Goal: Transaction & Acquisition: Purchase product/service

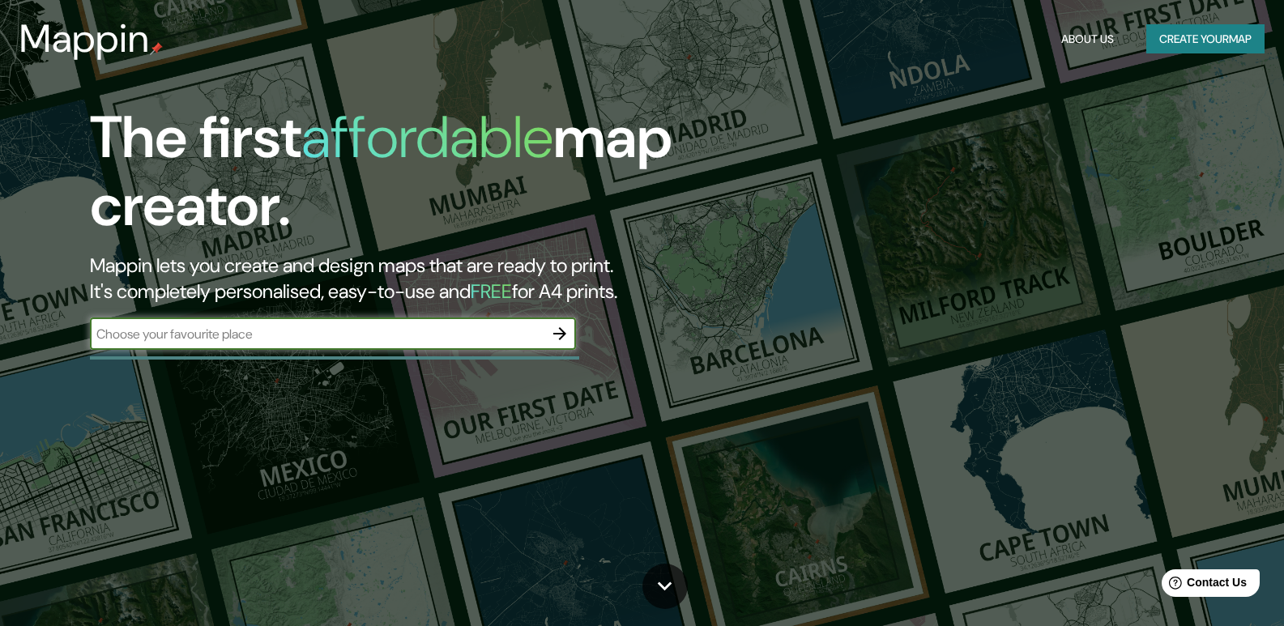
click at [472, 330] on input "text" at bounding box center [317, 334] width 454 height 19
type input "[GEOGRAPHIC_DATA]"
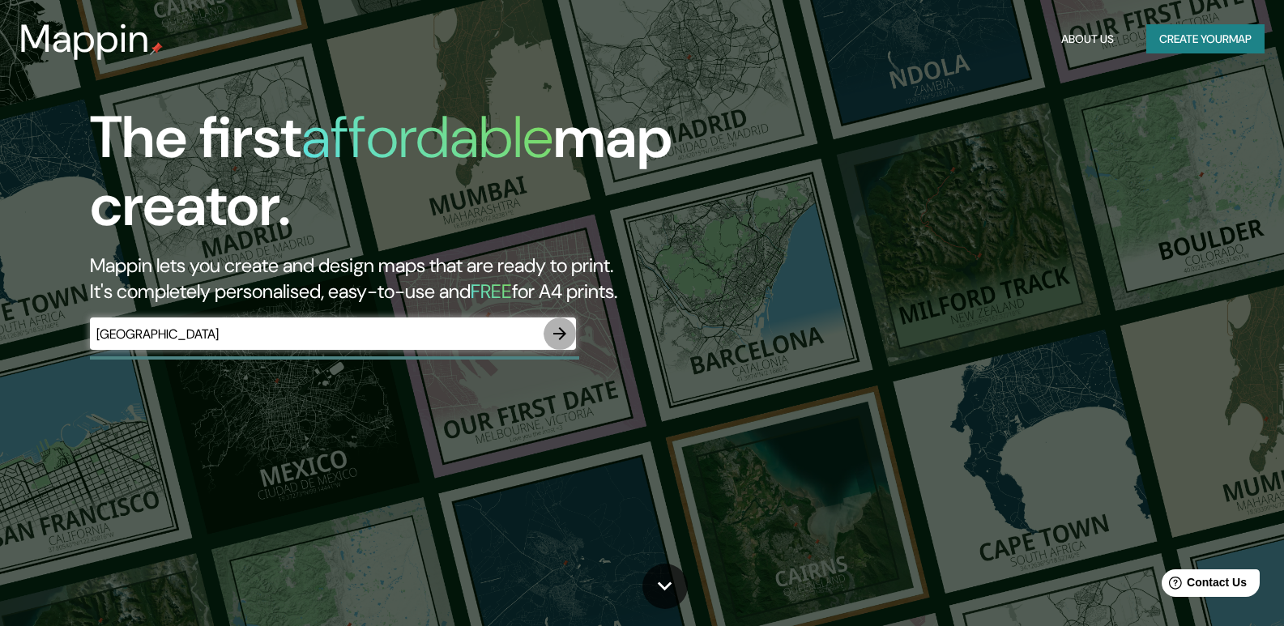
click at [564, 336] on icon "button" at bounding box center [559, 333] width 19 height 19
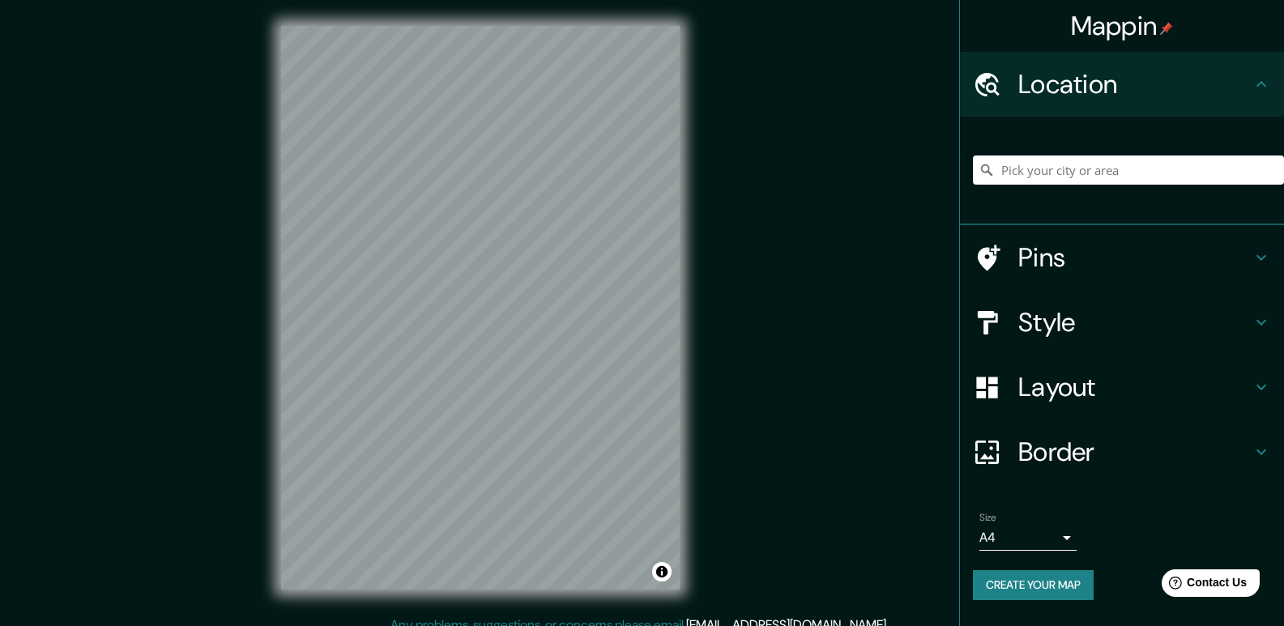
click at [1175, 249] on h4 "Pins" at bounding box center [1135, 257] width 233 height 32
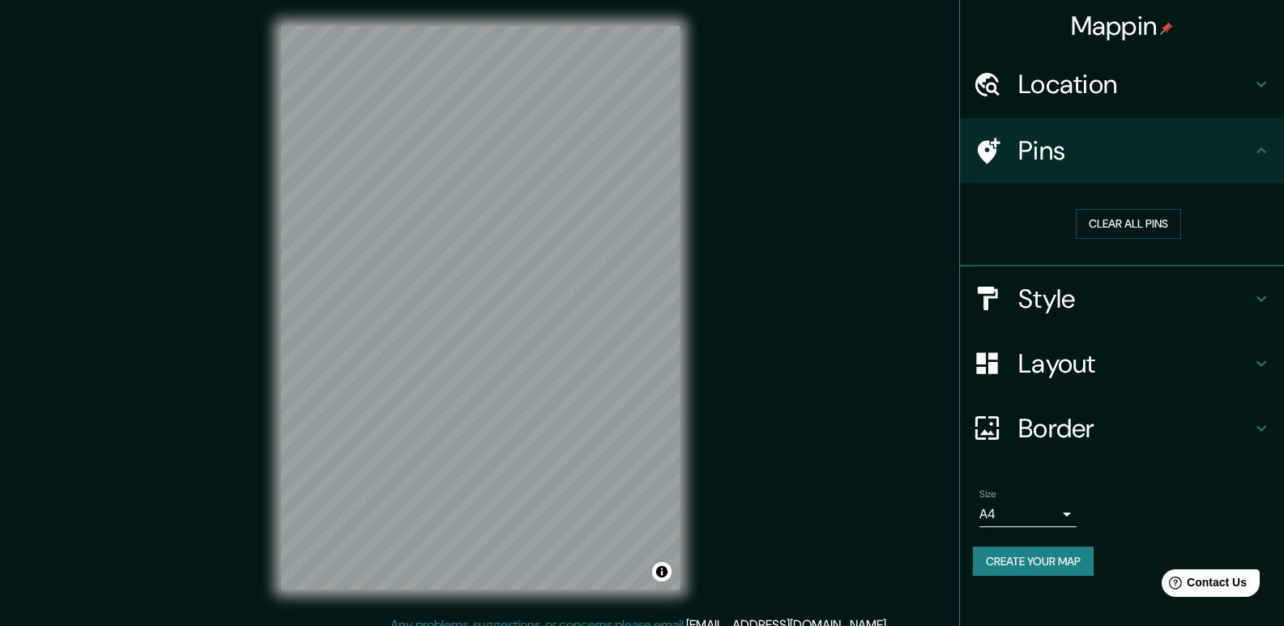
click at [1181, 88] on h4 "Location" at bounding box center [1135, 84] width 233 height 32
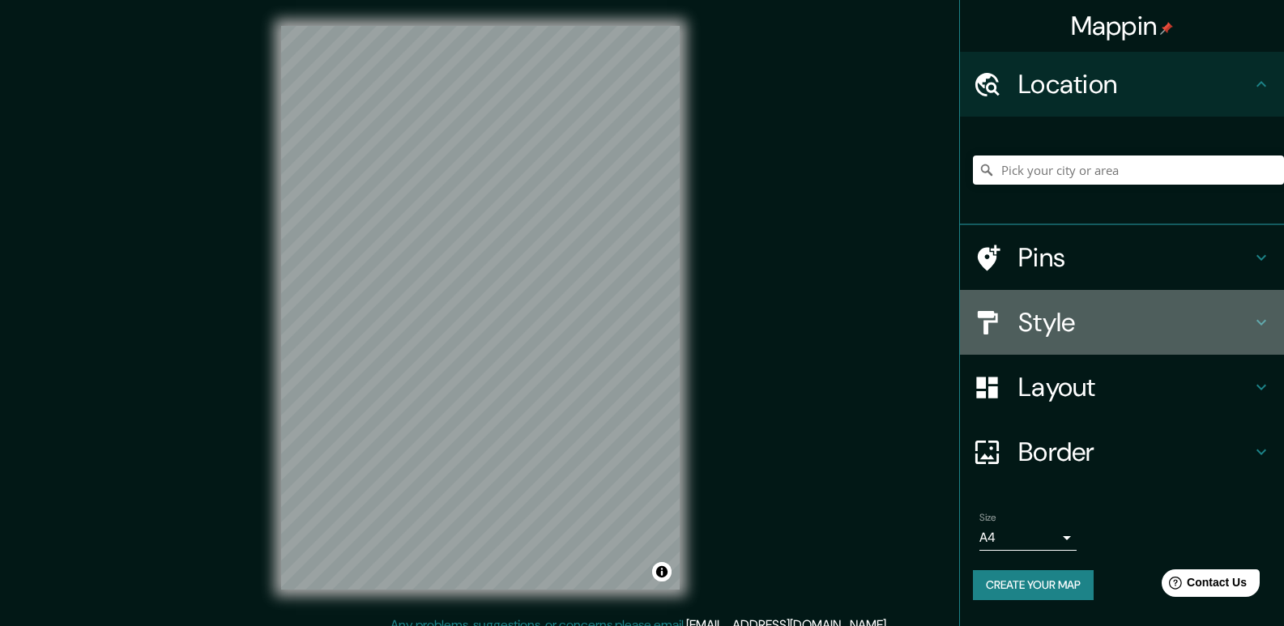
click at [1150, 307] on h4 "Style" at bounding box center [1135, 322] width 233 height 32
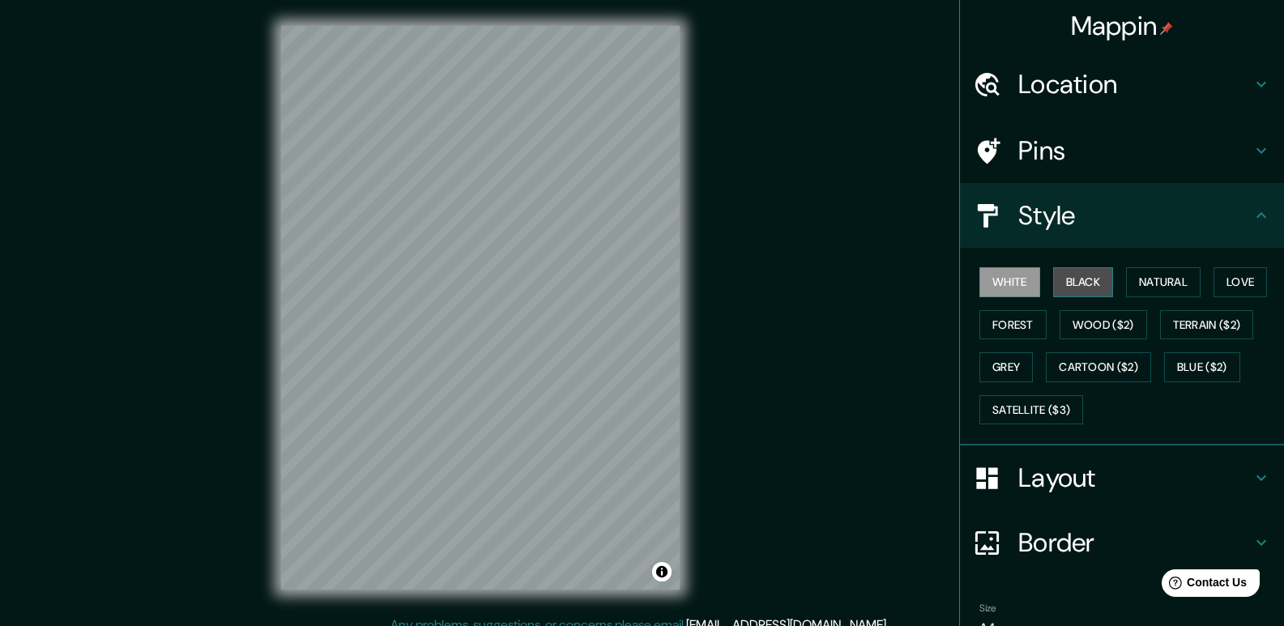
click at [1091, 281] on button "Black" at bounding box center [1083, 282] width 61 height 30
click at [1138, 284] on button "Natural" at bounding box center [1163, 282] width 75 height 30
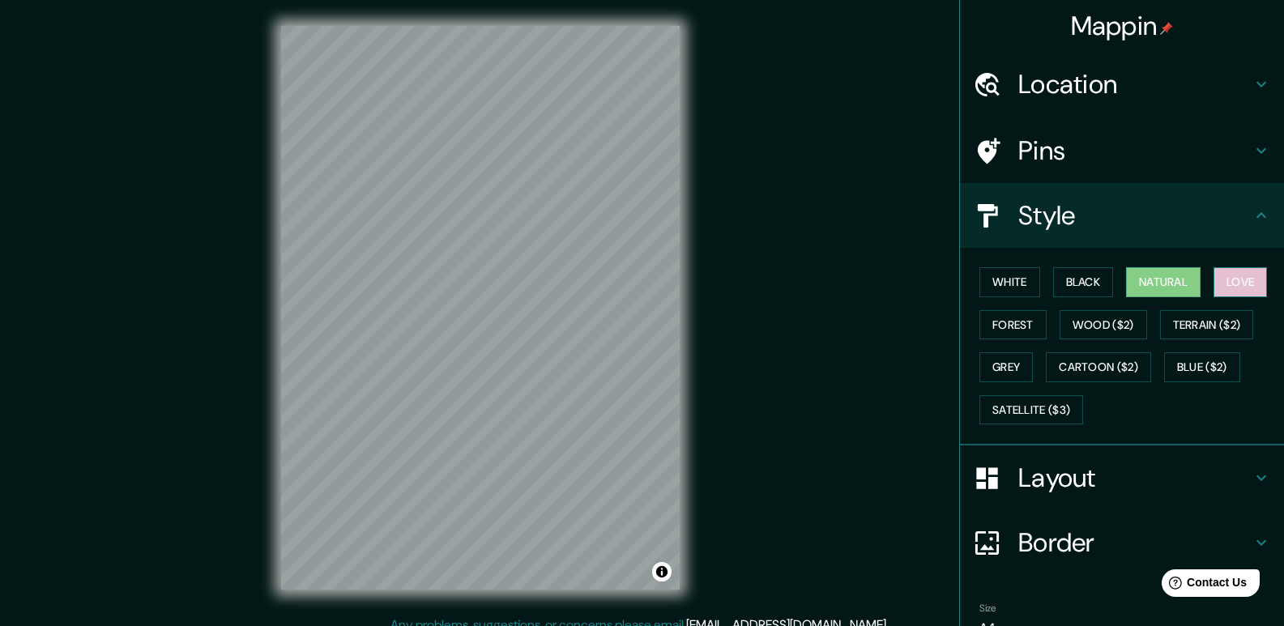
click at [1215, 290] on button "Love" at bounding box center [1240, 282] width 53 height 30
click at [995, 335] on button "Forest" at bounding box center [1013, 325] width 67 height 30
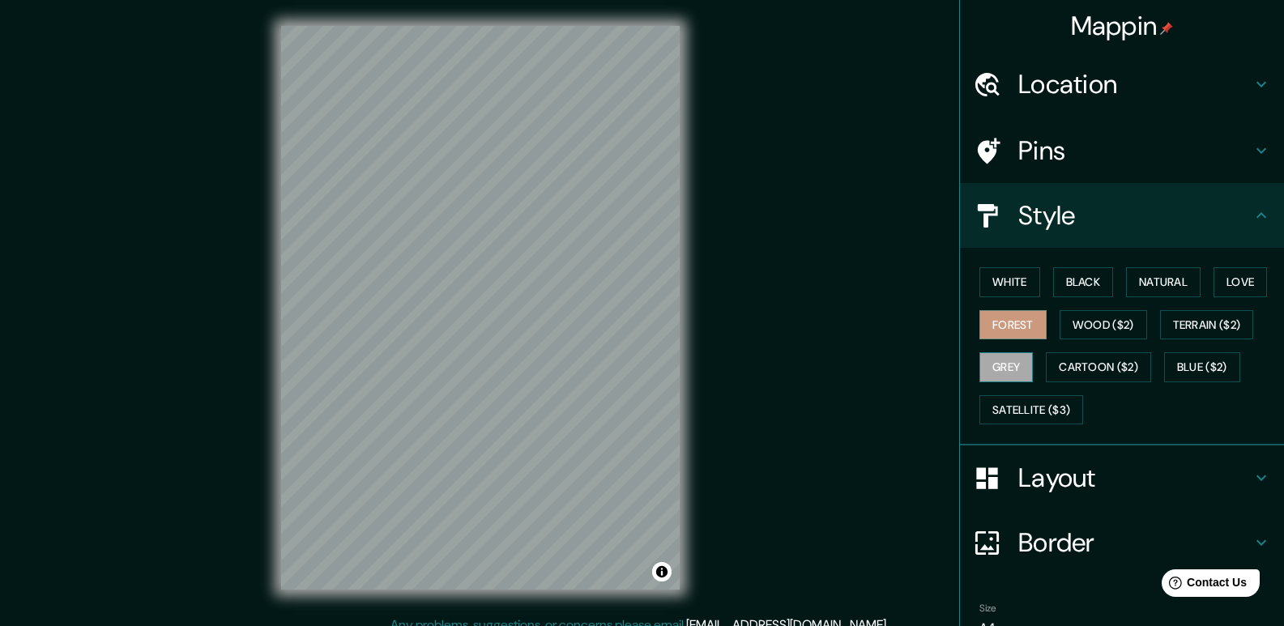
click at [997, 372] on button "Grey" at bounding box center [1006, 367] width 53 height 30
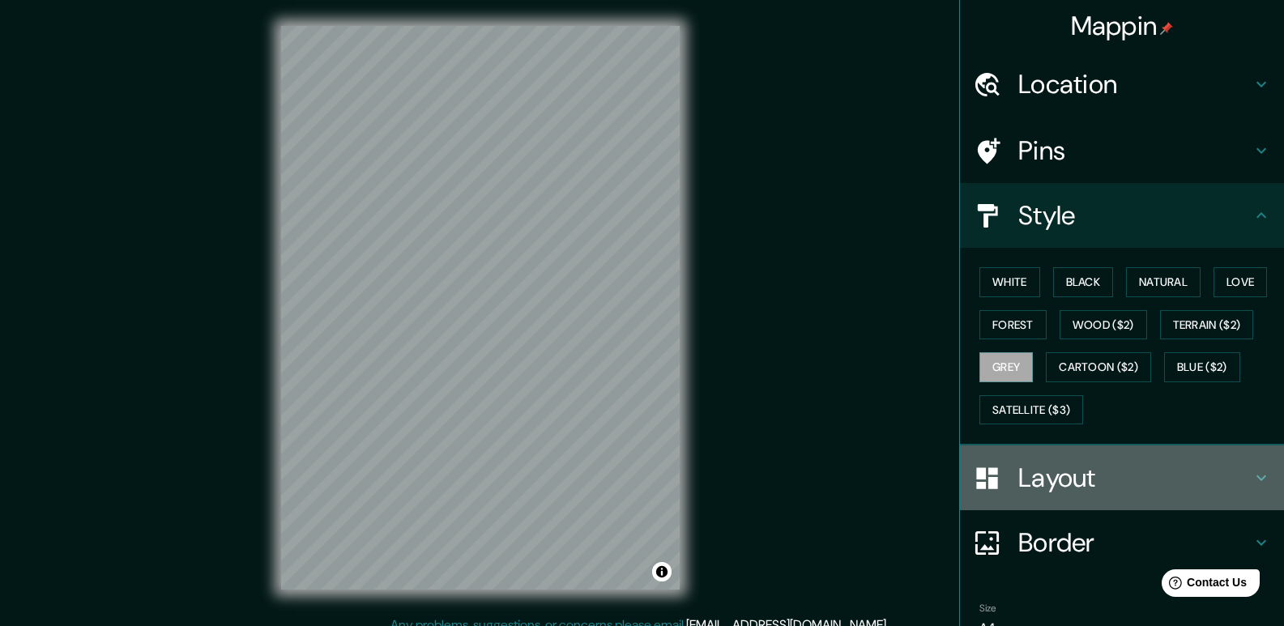
click at [1083, 458] on div "Layout" at bounding box center [1122, 478] width 324 height 65
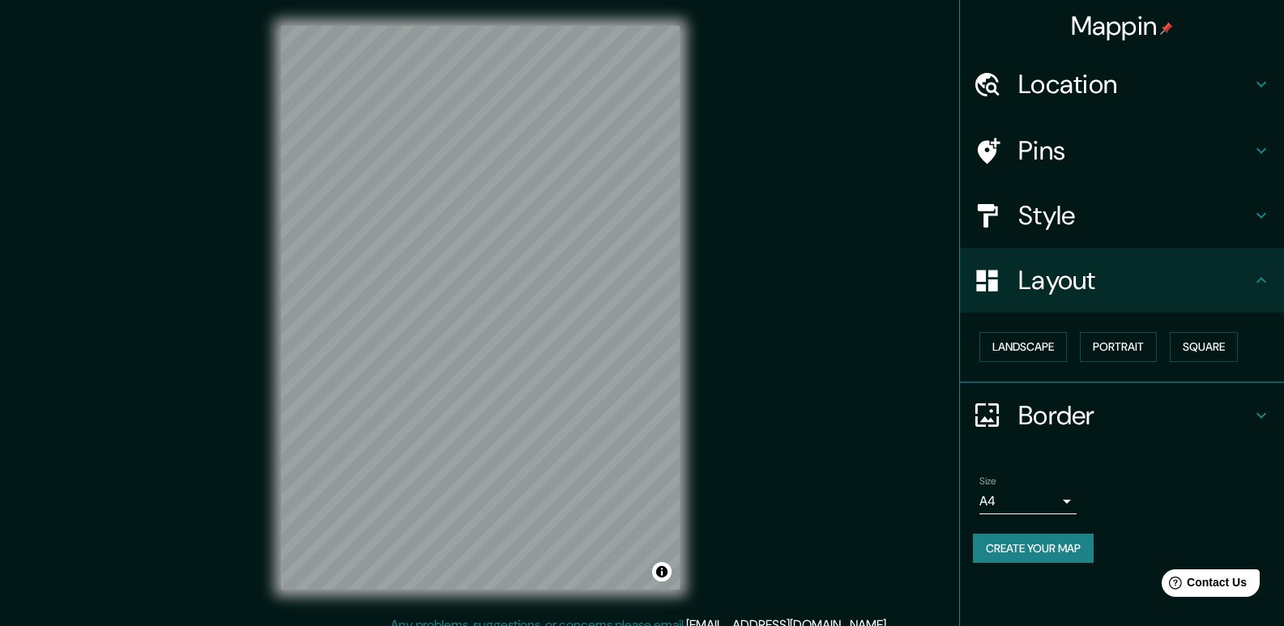
click at [1113, 290] on h4 "Layout" at bounding box center [1135, 280] width 233 height 32
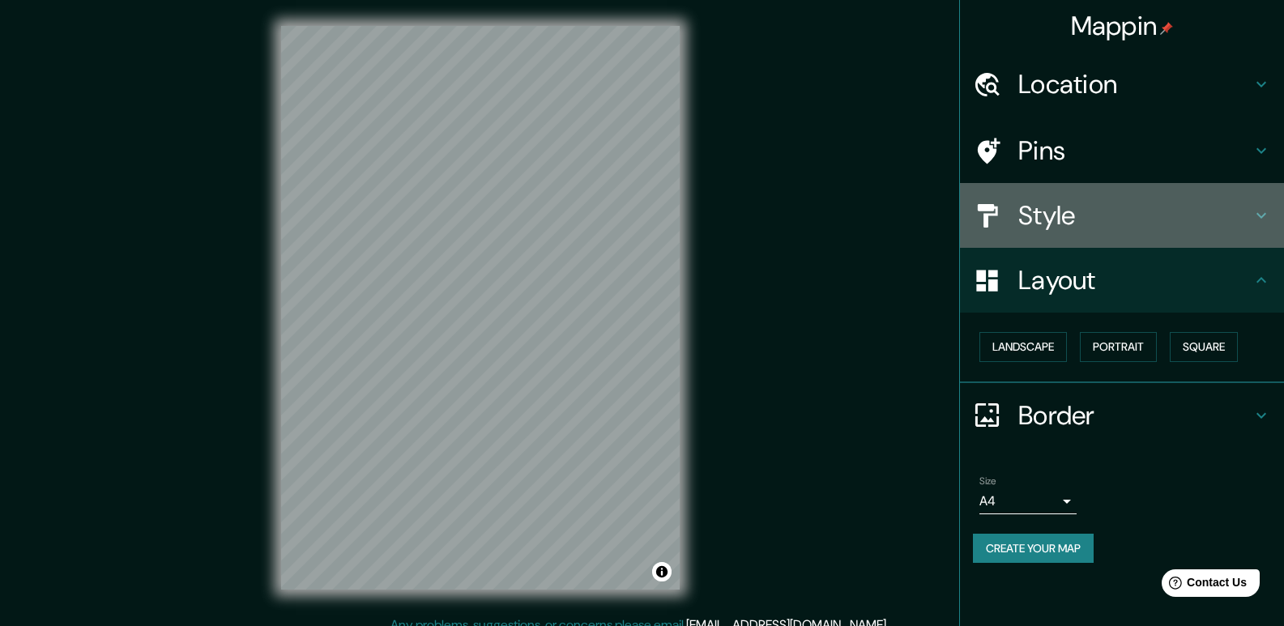
click at [1127, 224] on h4 "Style" at bounding box center [1135, 215] width 233 height 32
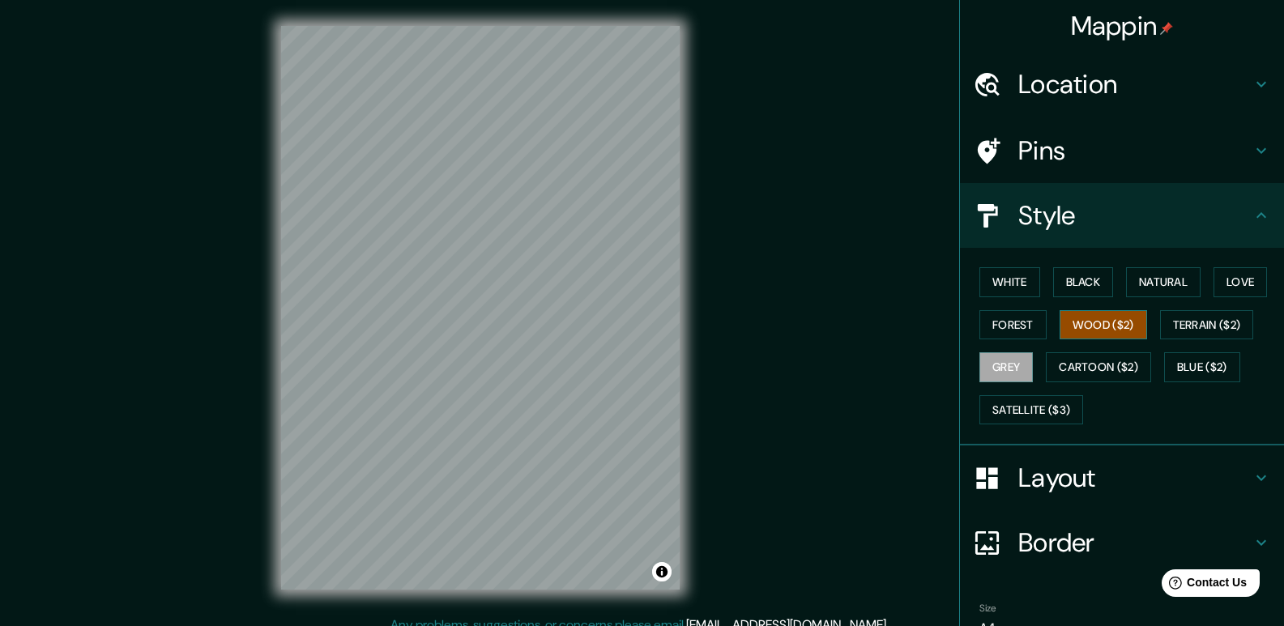
click at [1091, 327] on button "Wood ($2)" at bounding box center [1104, 325] width 88 height 30
click at [1091, 349] on div "White Black Natural Love Forest Wood ($2) Terrain ($2) Grey Cartoon ($2) Blue (…" at bounding box center [1128, 346] width 311 height 170
click at [1095, 365] on button "Cartoon ($2)" at bounding box center [1098, 367] width 105 height 30
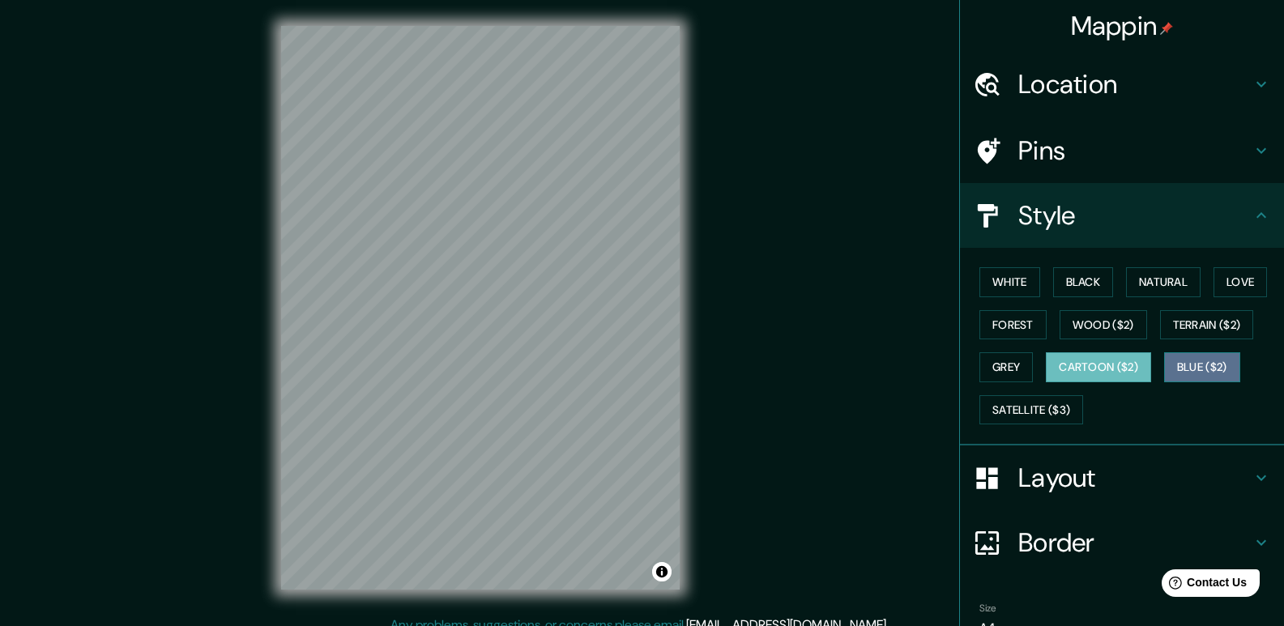
click at [1215, 370] on button "Blue ($2)" at bounding box center [1202, 367] width 76 height 30
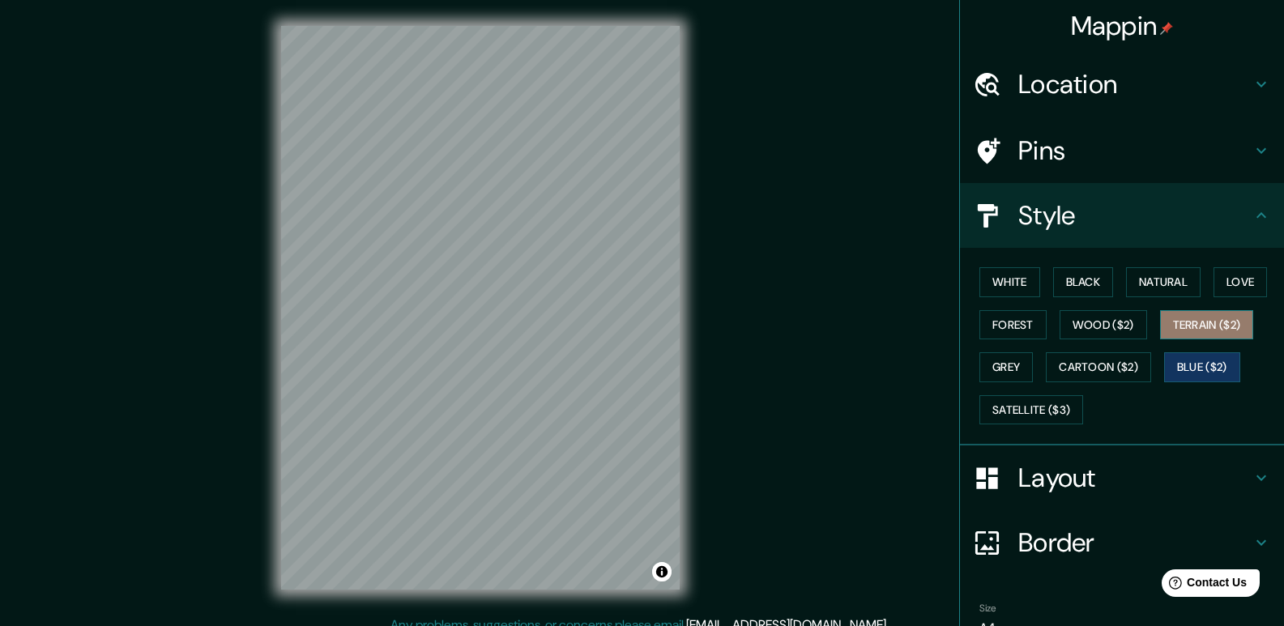
click at [1178, 331] on button "Terrain ($2)" at bounding box center [1207, 325] width 94 height 30
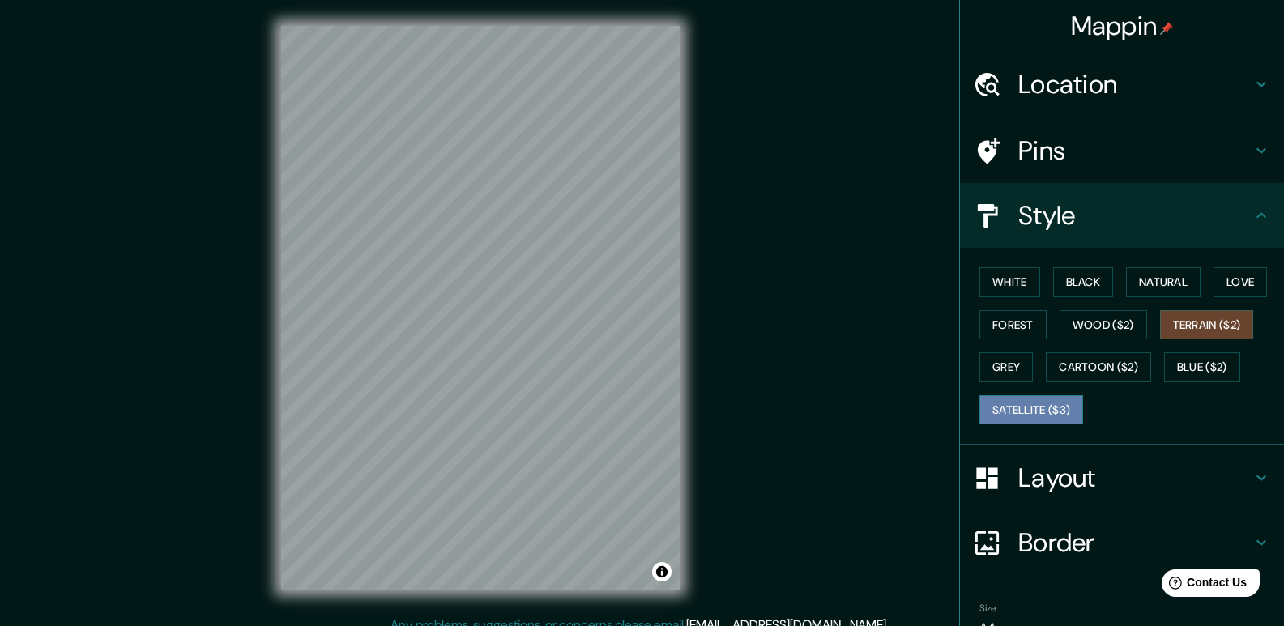
click at [1010, 408] on button "Satellite ($3)" at bounding box center [1032, 410] width 104 height 30
click at [1183, 357] on button "Blue ($2)" at bounding box center [1202, 367] width 76 height 30
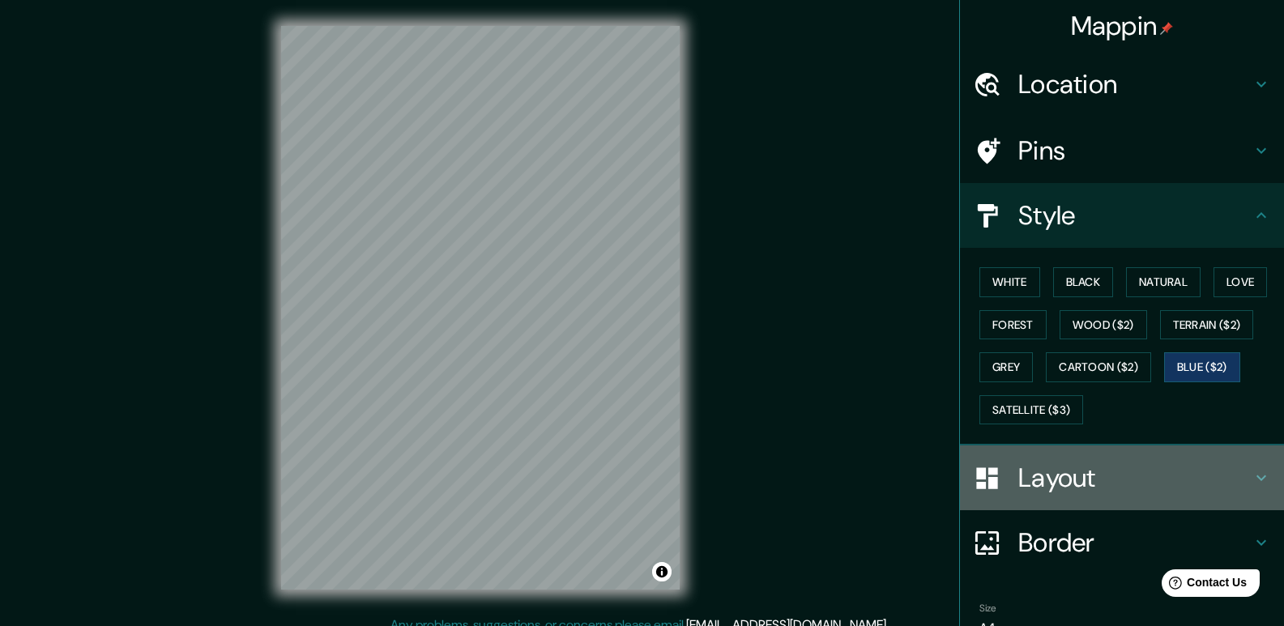
click at [1043, 451] on div "Layout" at bounding box center [1122, 478] width 324 height 65
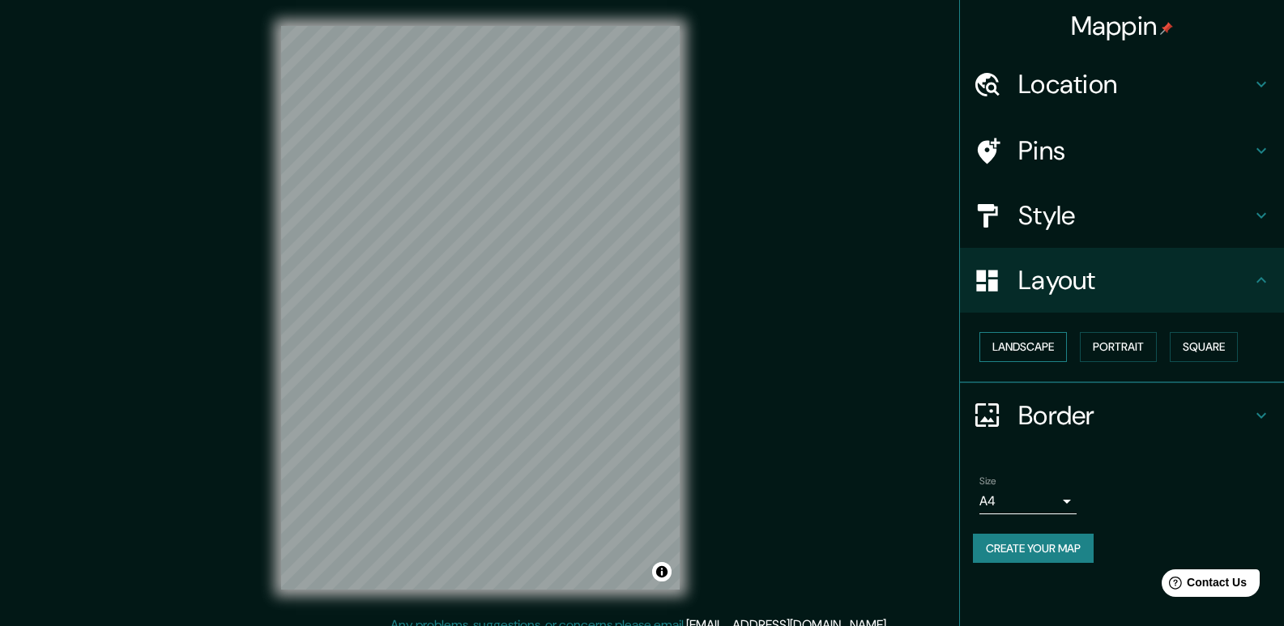
click at [1032, 348] on button "Landscape" at bounding box center [1024, 347] width 88 height 30
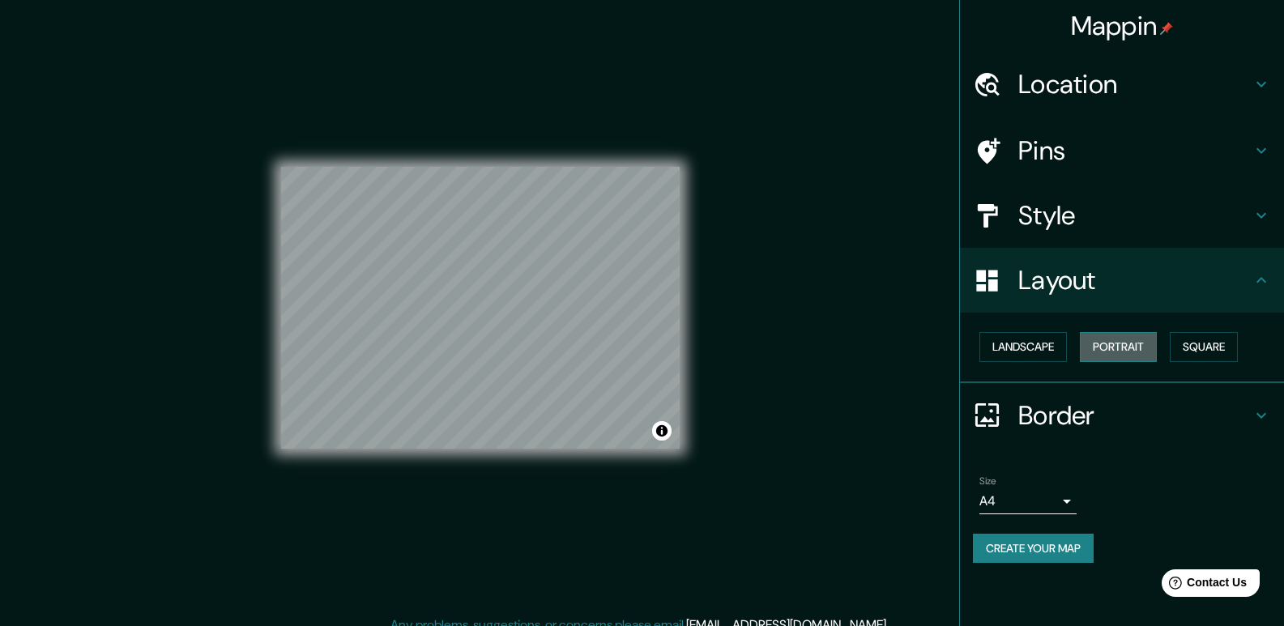
click at [1138, 352] on button "Portrait" at bounding box center [1118, 347] width 77 height 30
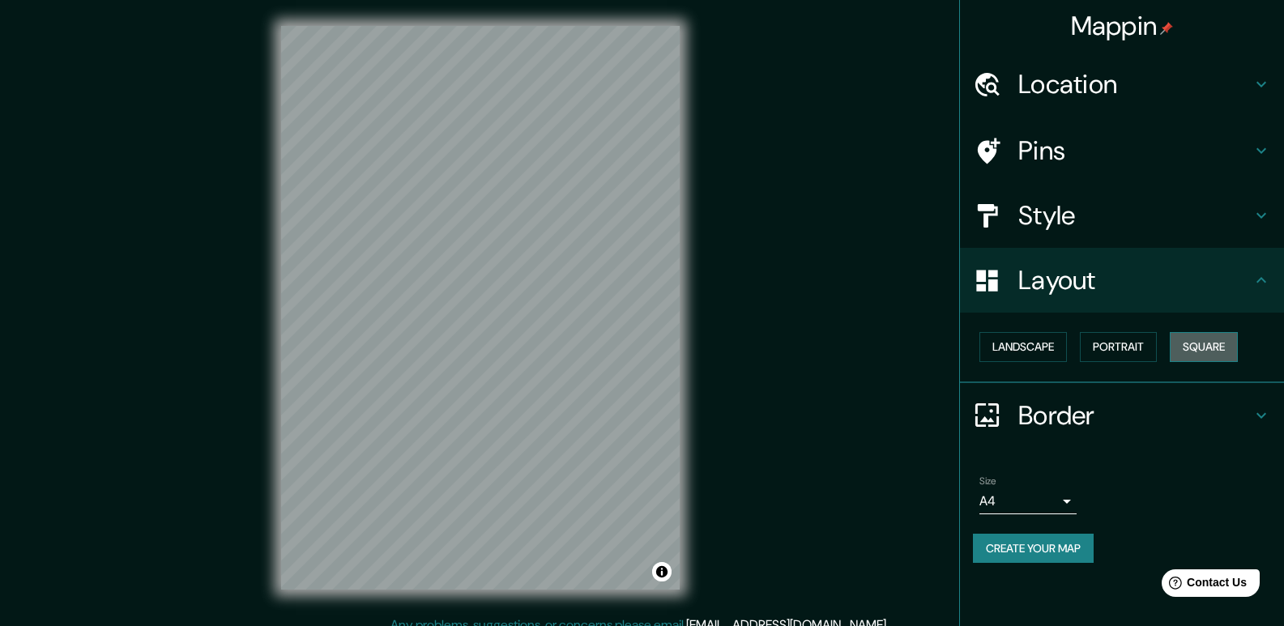
click at [1209, 351] on button "Square" at bounding box center [1204, 347] width 68 height 30
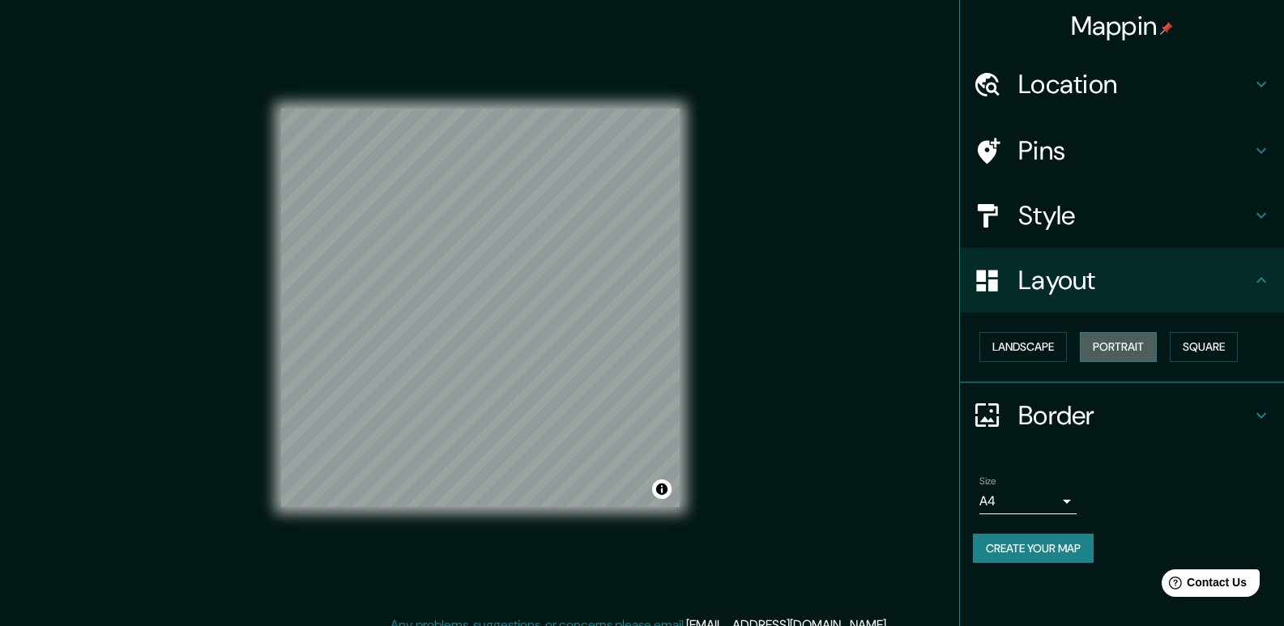
click at [1101, 348] on button "Portrait" at bounding box center [1118, 347] width 77 height 30
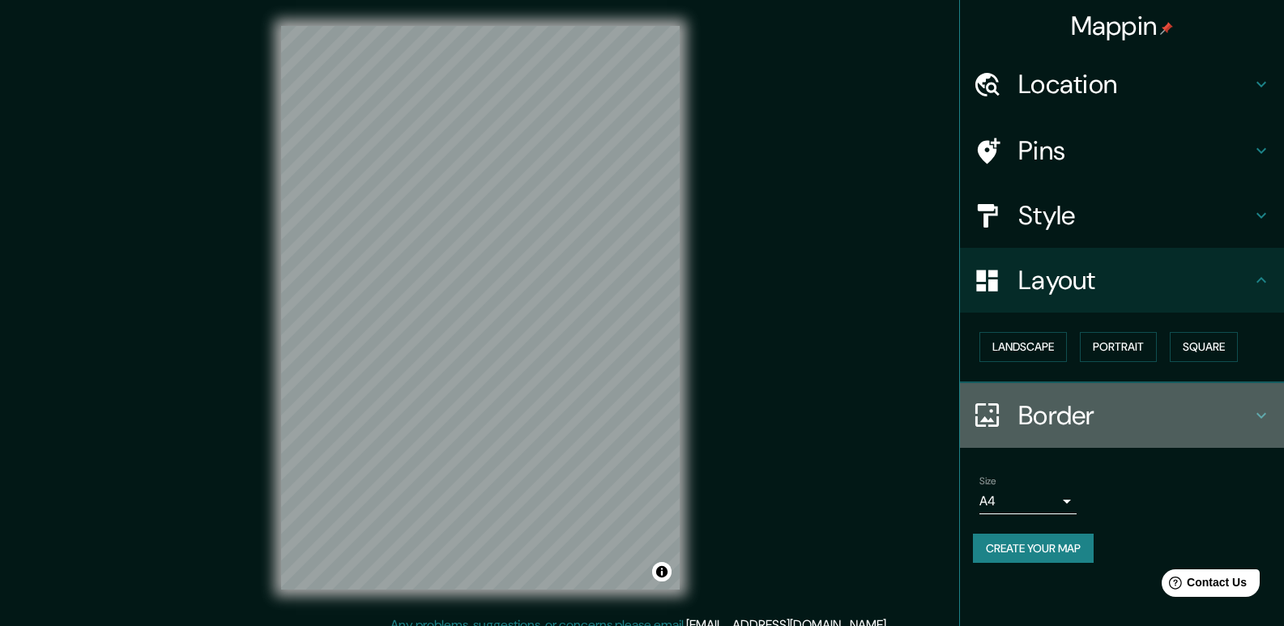
click at [1116, 441] on div "Border" at bounding box center [1122, 415] width 324 height 65
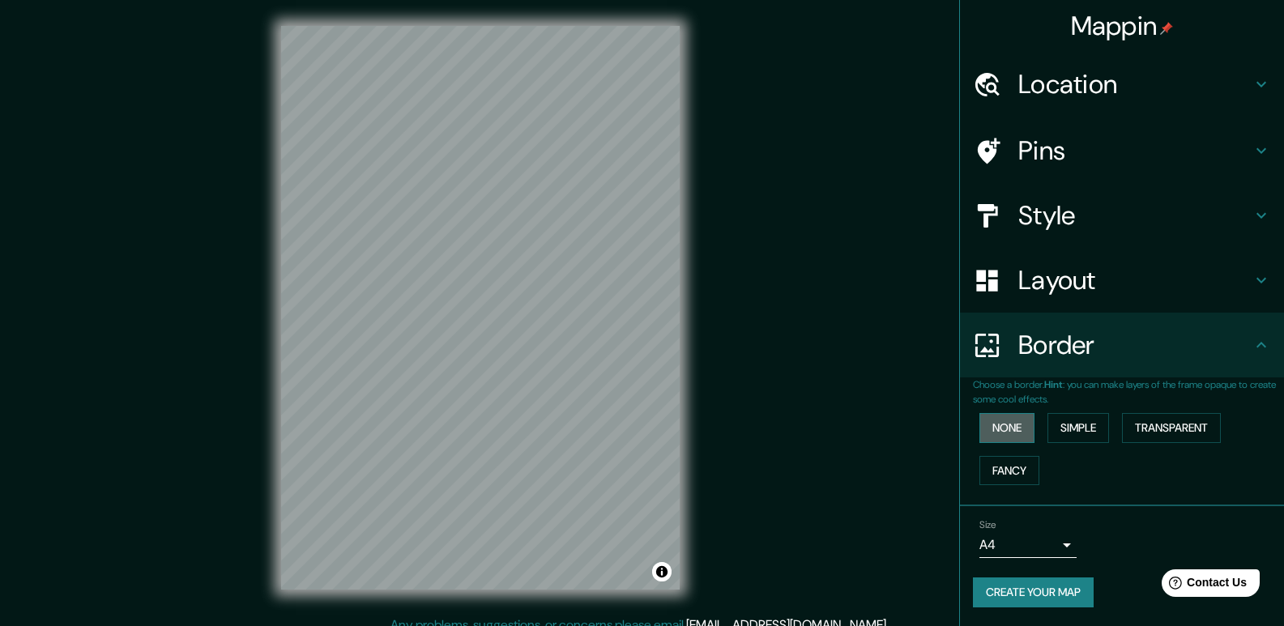
click at [989, 416] on button "None" at bounding box center [1007, 428] width 55 height 30
click at [1057, 425] on button "Simple" at bounding box center [1079, 428] width 62 height 30
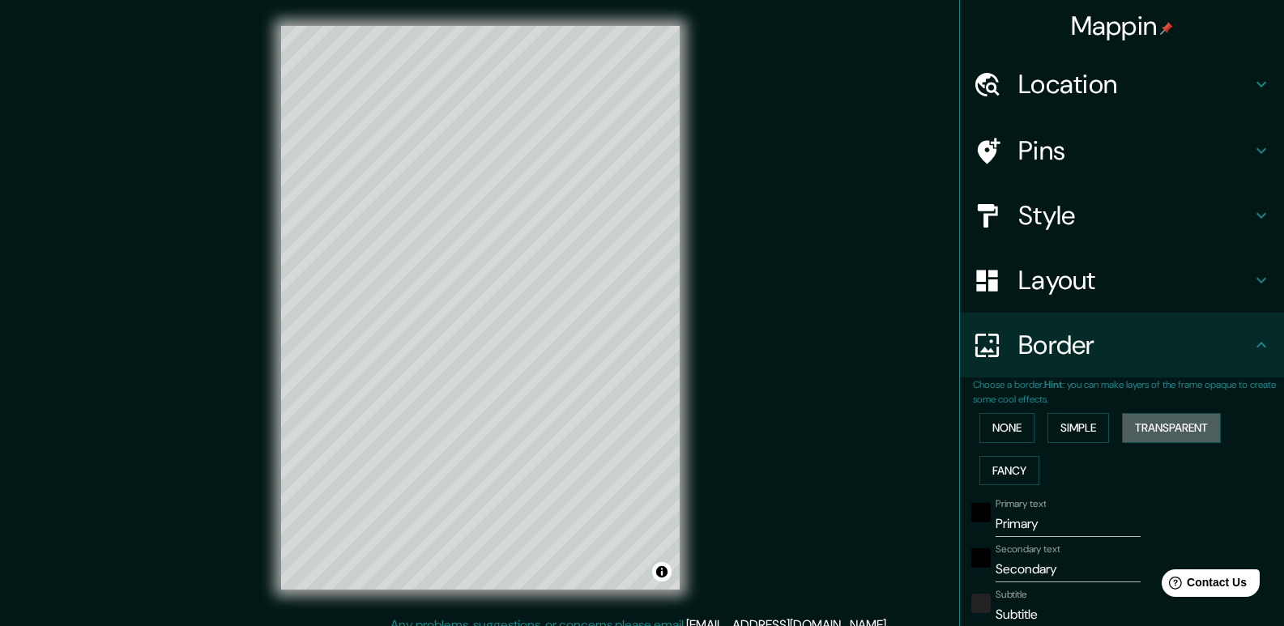
drag, startPoint x: 1148, startPoint y: 432, endPoint x: 1029, endPoint y: 463, distance: 123.2
click at [1147, 432] on button "Transparent" at bounding box center [1171, 428] width 99 height 30
click at [994, 472] on button "Fancy" at bounding box center [1010, 471] width 60 height 30
click at [994, 448] on div "None Simple Transparent Fancy" at bounding box center [1128, 449] width 311 height 85
click at [995, 420] on button "None" at bounding box center [1007, 428] width 55 height 30
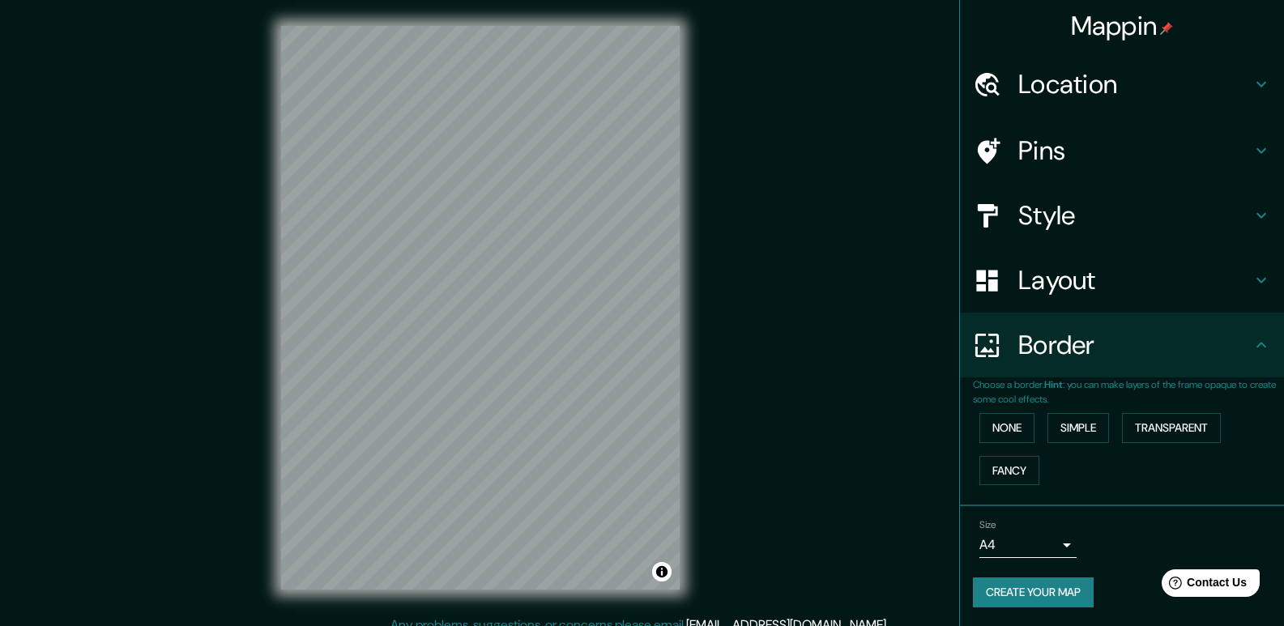
click at [1086, 470] on div "None Simple Transparent Fancy" at bounding box center [1128, 449] width 311 height 85
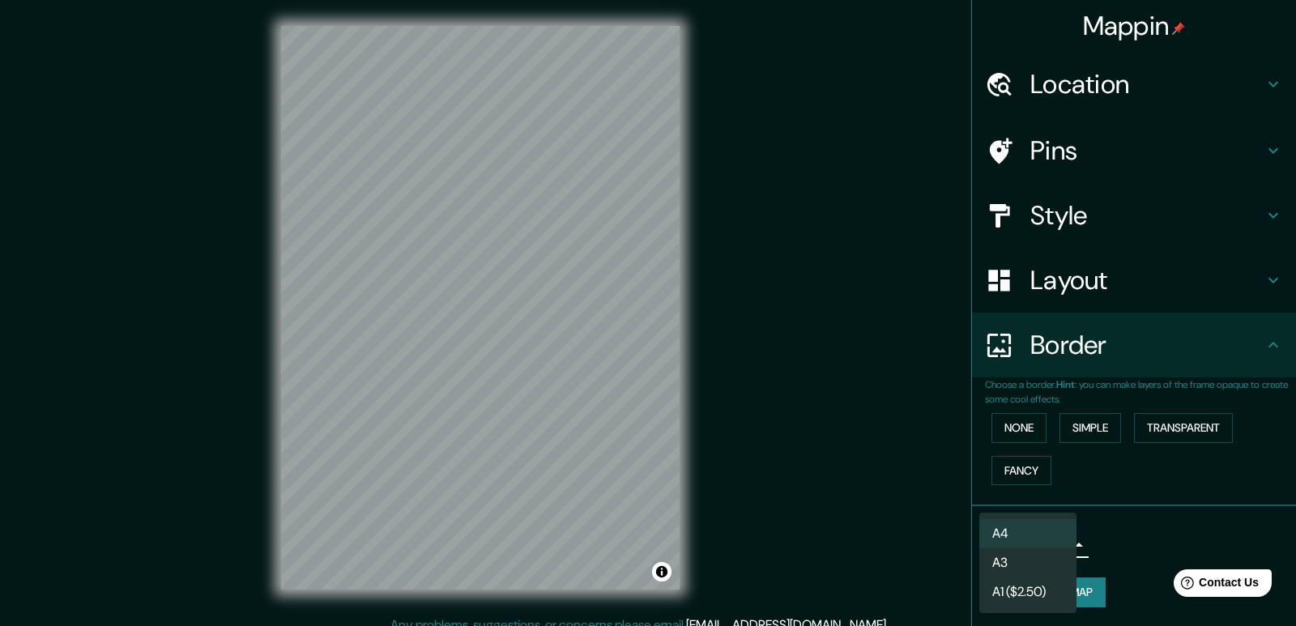
click at [1024, 544] on body "Mappin Location Pins Style Layout Border Choose a border. Hint : you can make l…" at bounding box center [648, 313] width 1296 height 626
click at [1041, 547] on li "A4" at bounding box center [1028, 533] width 97 height 29
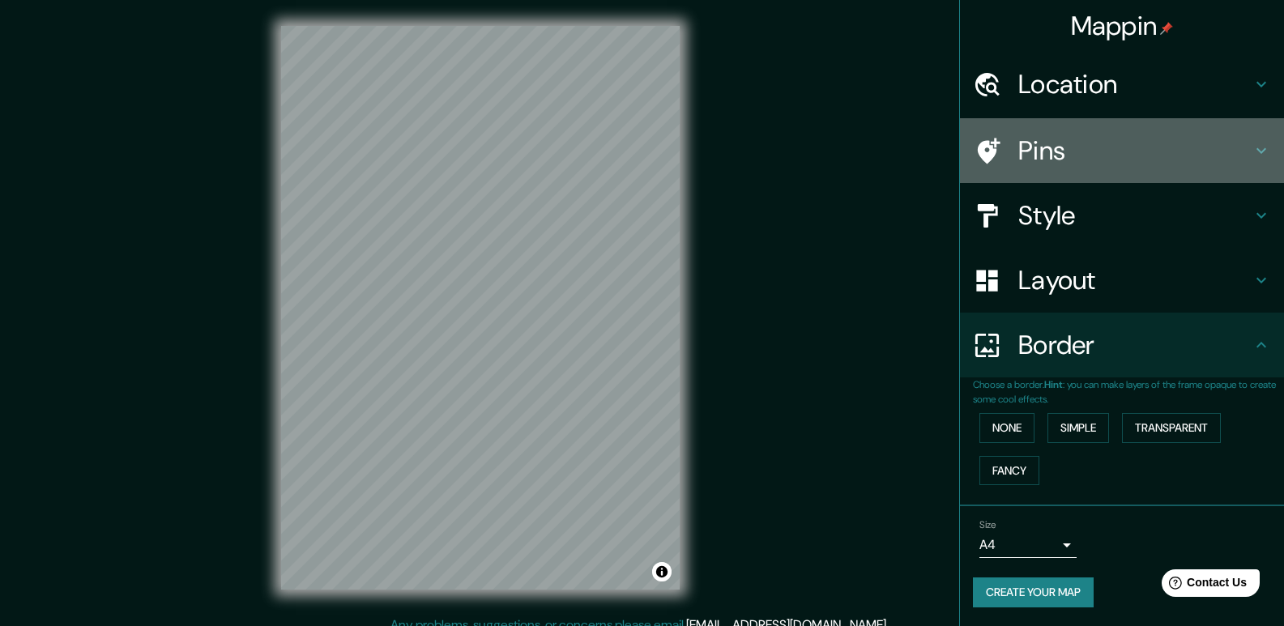
click at [1091, 128] on div "Pins" at bounding box center [1122, 150] width 324 height 65
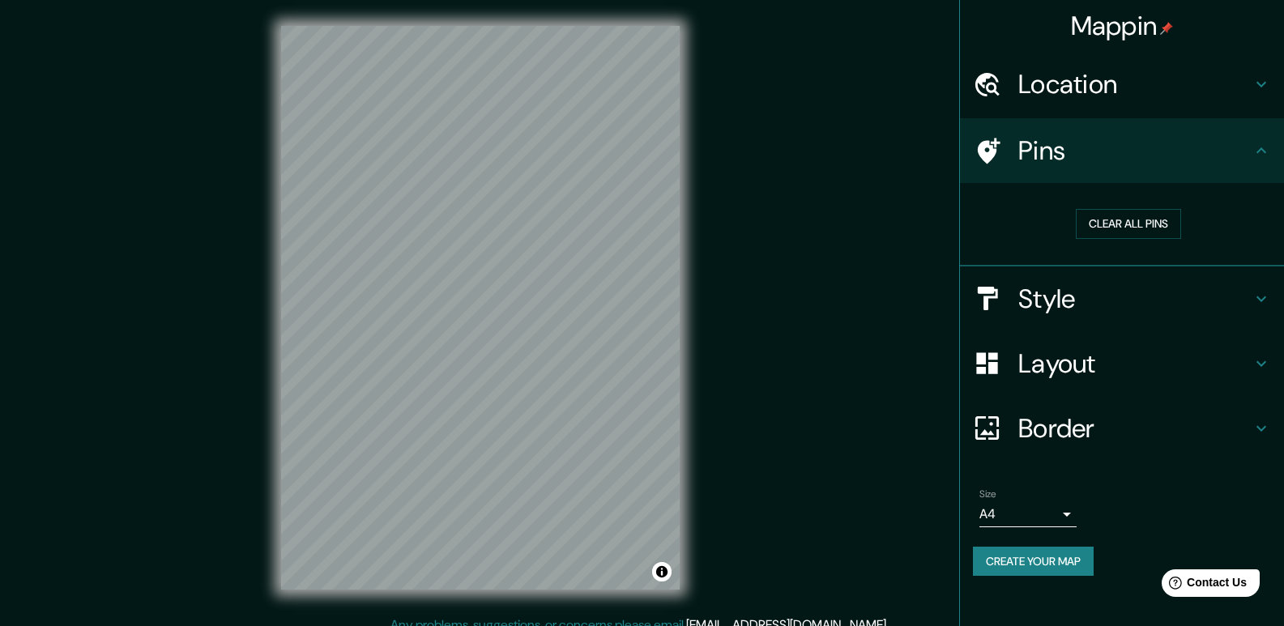
click at [1104, 315] on div "Style" at bounding box center [1122, 299] width 324 height 65
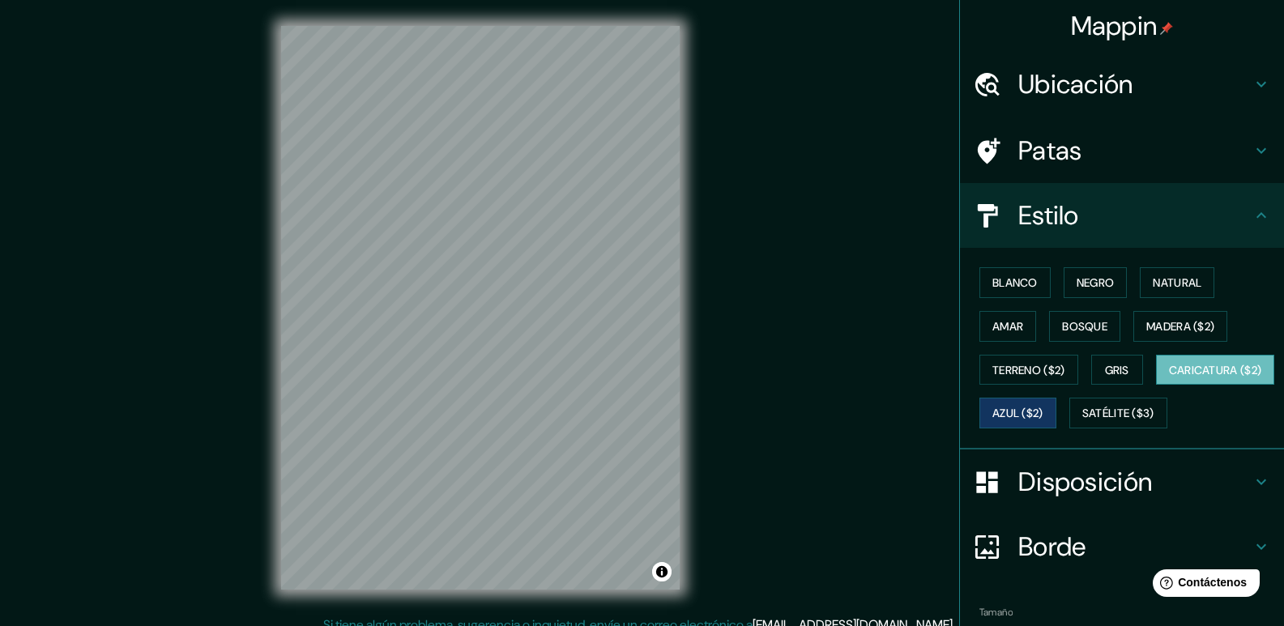
click at [1156, 386] on button "Caricatura ($2)" at bounding box center [1215, 370] width 119 height 31
click at [1044, 409] on font "Azul ($2)" at bounding box center [1018, 414] width 51 height 15
click at [999, 372] on font "Terreno ($2)" at bounding box center [1029, 370] width 73 height 15
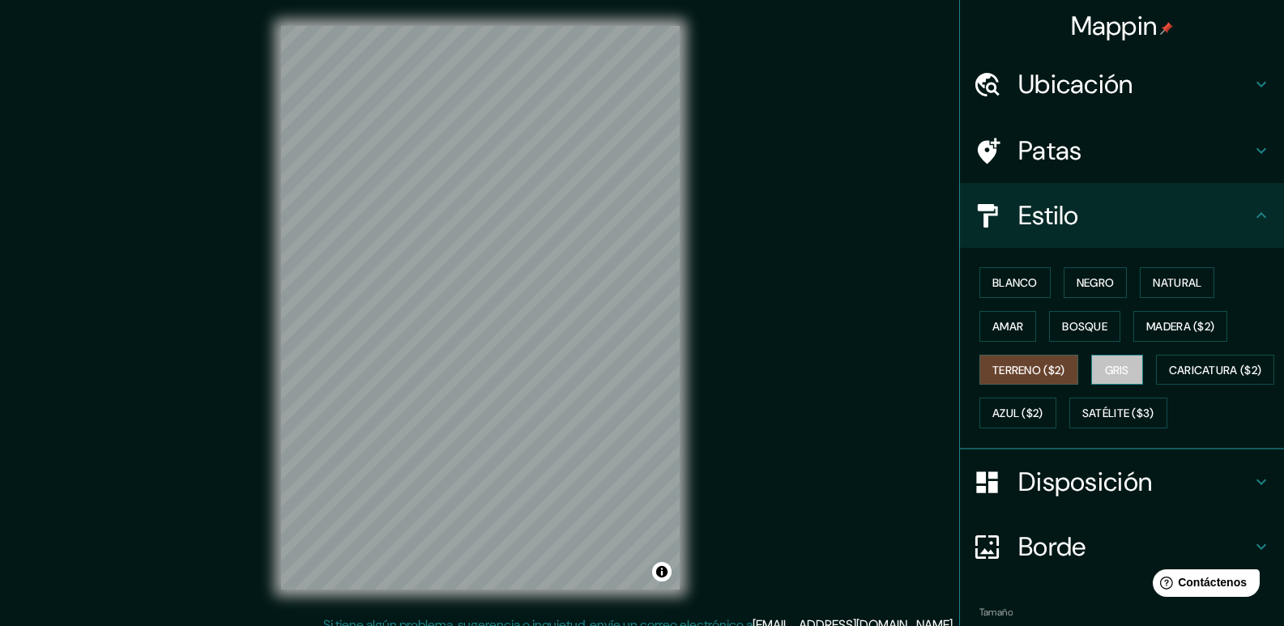
drag, startPoint x: 1117, startPoint y: 361, endPoint x: 1121, endPoint y: 389, distance: 27.8
click at [1117, 361] on font "Gris" at bounding box center [1117, 370] width 24 height 21
click at [1044, 408] on font "Azul ($2)" at bounding box center [1018, 414] width 51 height 15
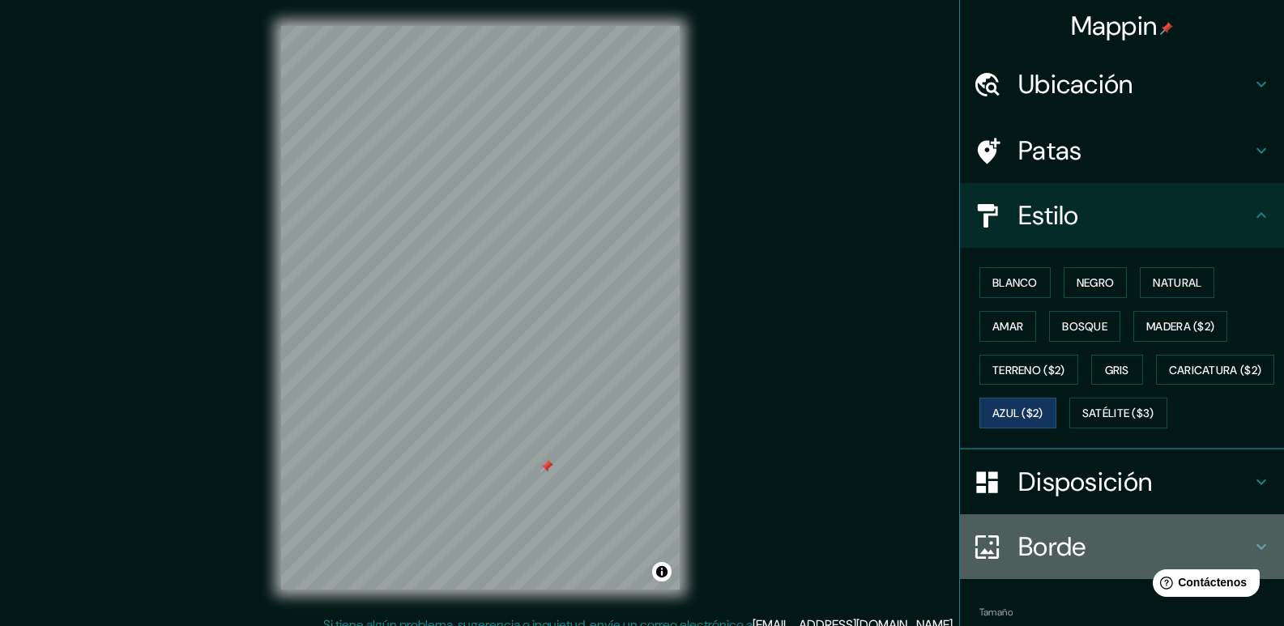
click at [1046, 564] on font "Borde" at bounding box center [1053, 547] width 68 height 34
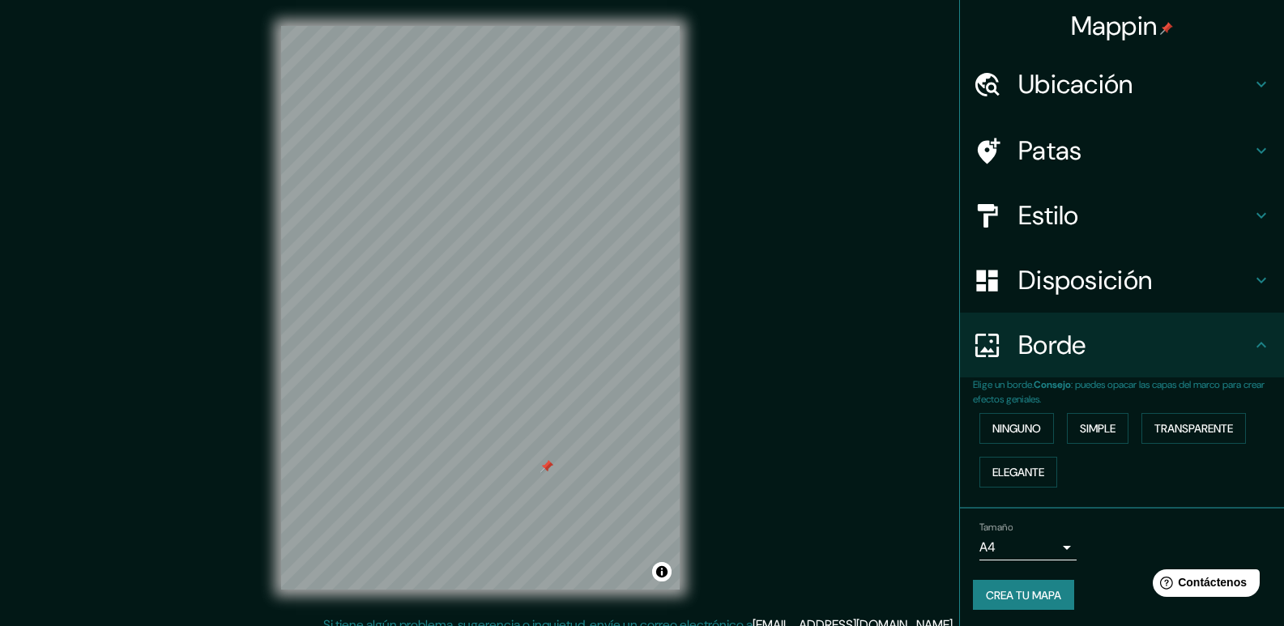
click at [1031, 547] on body "Mappin Ubicación Patas Estilo Disposición Borde Elige un borde. Consejo : puede…" at bounding box center [642, 313] width 1284 height 626
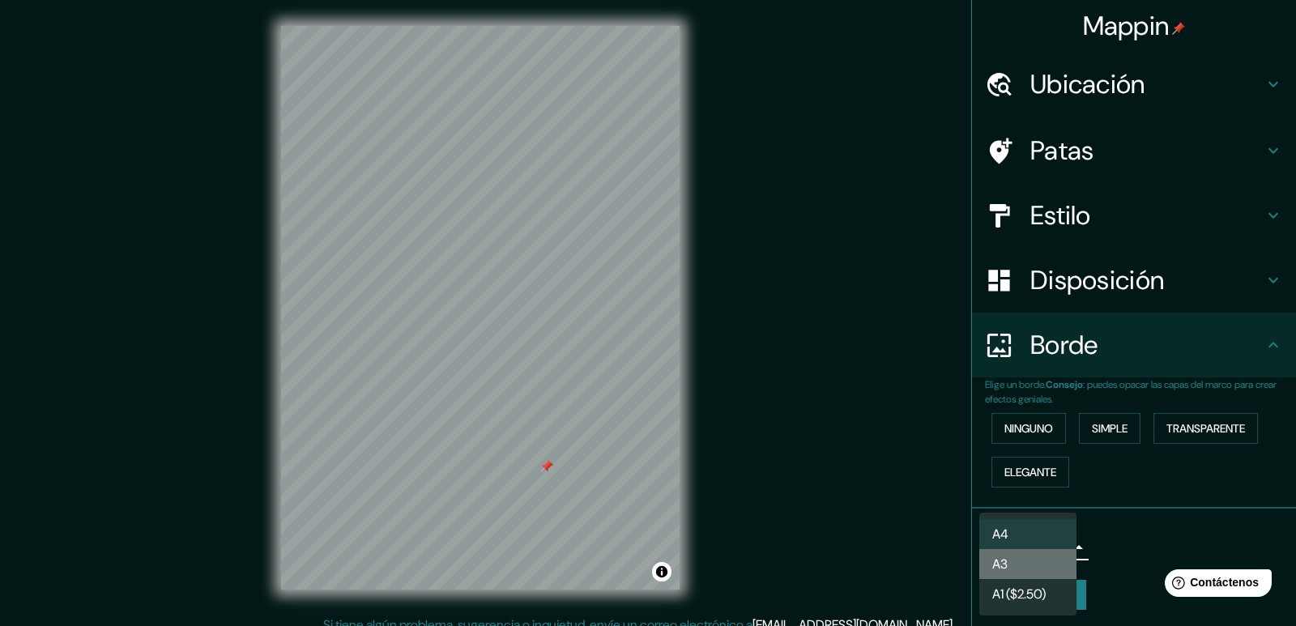
click at [1026, 562] on li "A3" at bounding box center [1028, 564] width 97 height 30
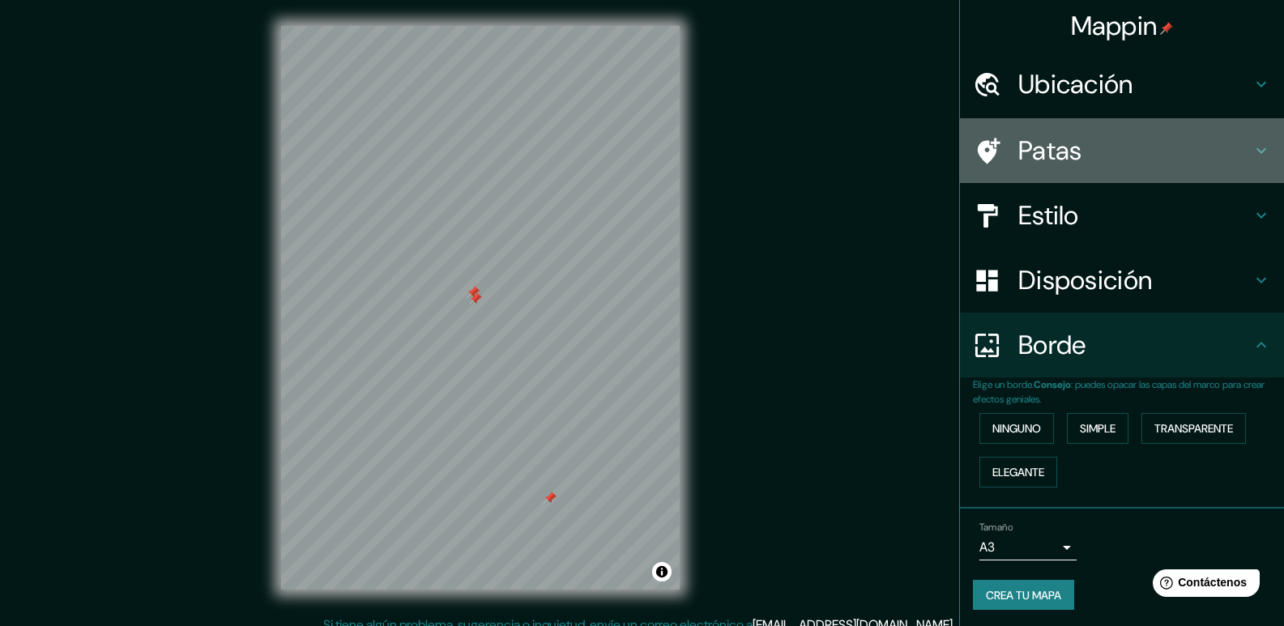
click at [1116, 143] on h4 "Patas" at bounding box center [1135, 151] width 233 height 32
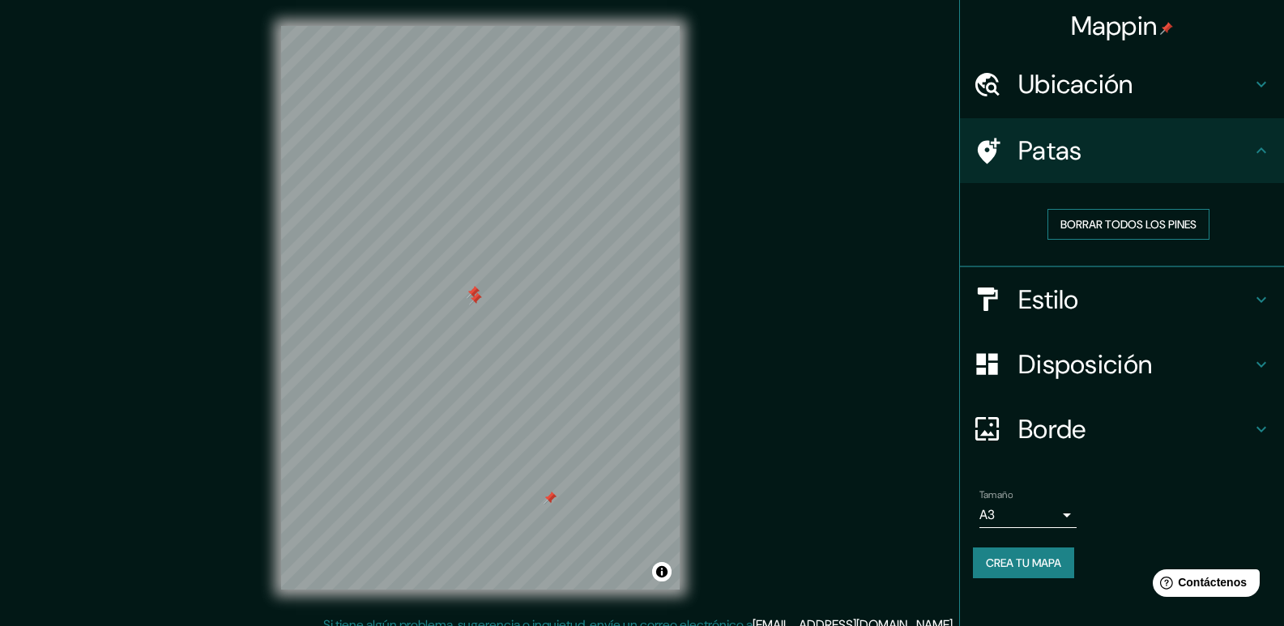
click at [1086, 222] on font "Borrar todos los pines" at bounding box center [1129, 224] width 136 height 15
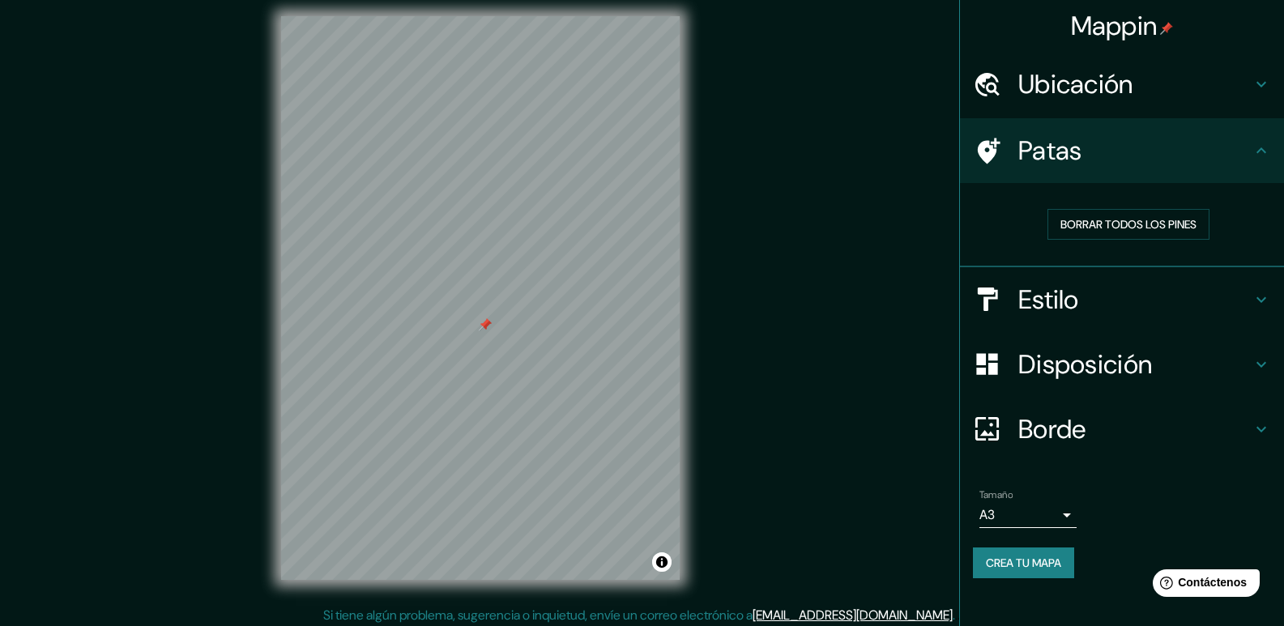
scroll to position [15, 0]
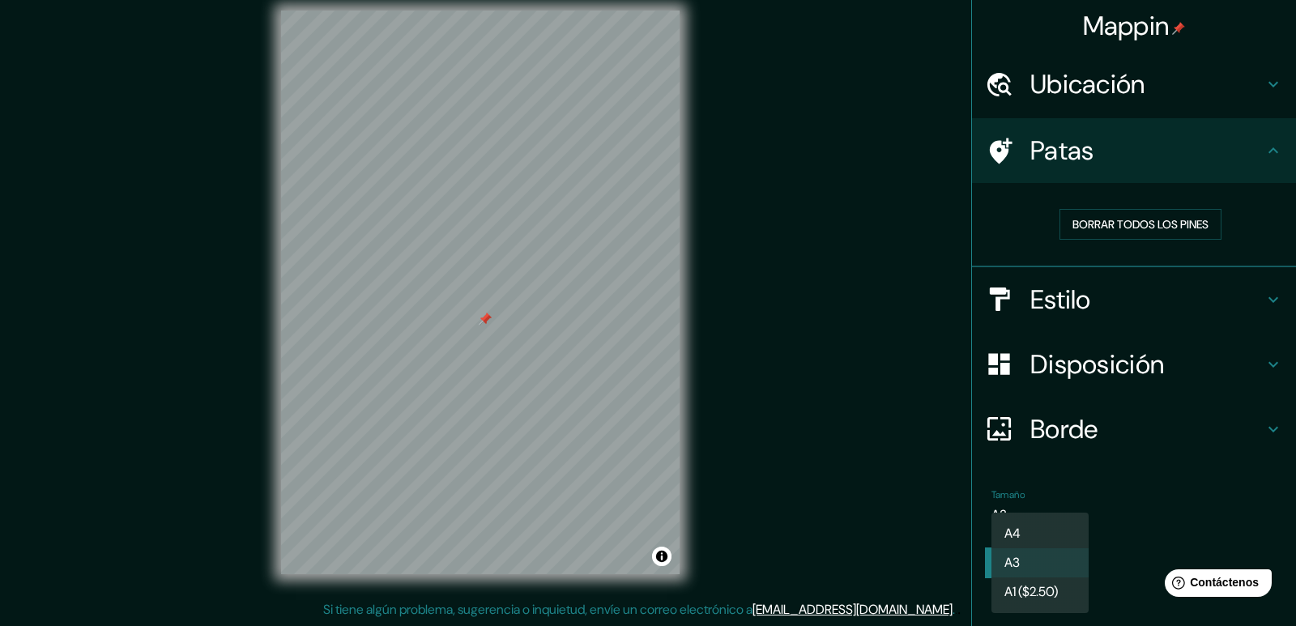
click at [1030, 515] on body "Mappin Ubicación Patas Borrar todos los pines Estilo Disposición Borde Elige un…" at bounding box center [648, 298] width 1296 height 626
click at [1037, 595] on font "A1 ($2.50)" at bounding box center [1031, 594] width 53 height 17
click at [1025, 514] on body "Mappin Ubicación Patas Borrar todos los pines Estilo Disposición Borde Elige un…" at bounding box center [648, 298] width 1296 height 626
click at [1036, 567] on li "A3" at bounding box center [1040, 564] width 97 height 30
type input "a4"
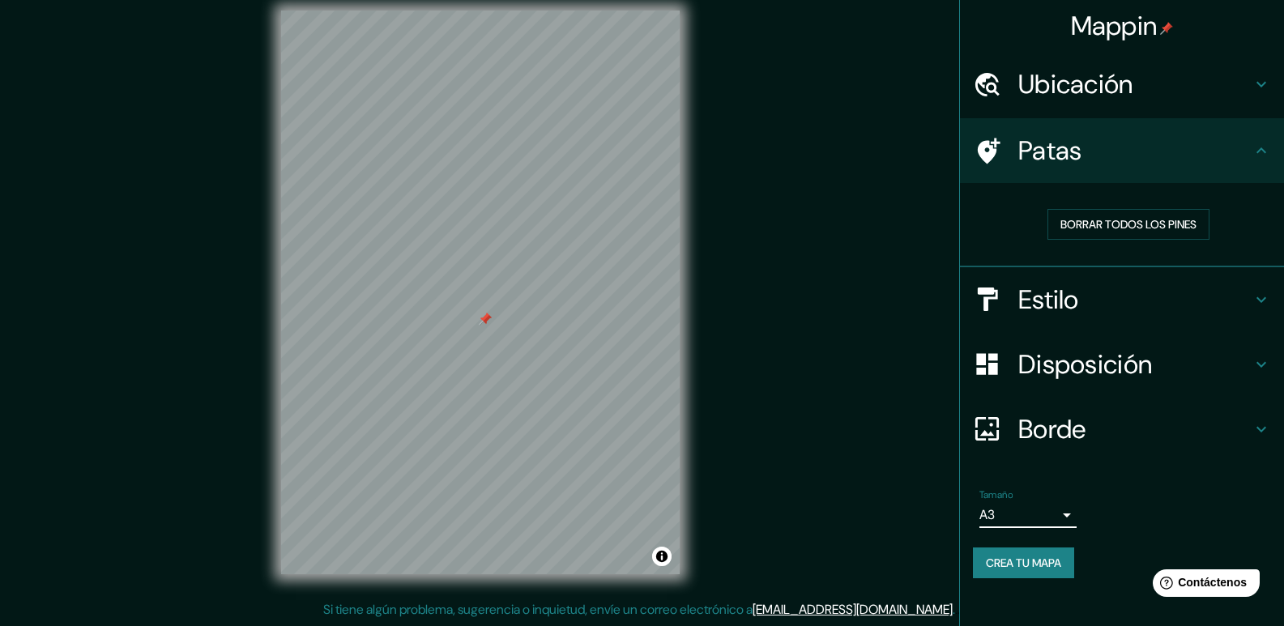
click at [1162, 287] on h4 "Estilo" at bounding box center [1135, 300] width 233 height 32
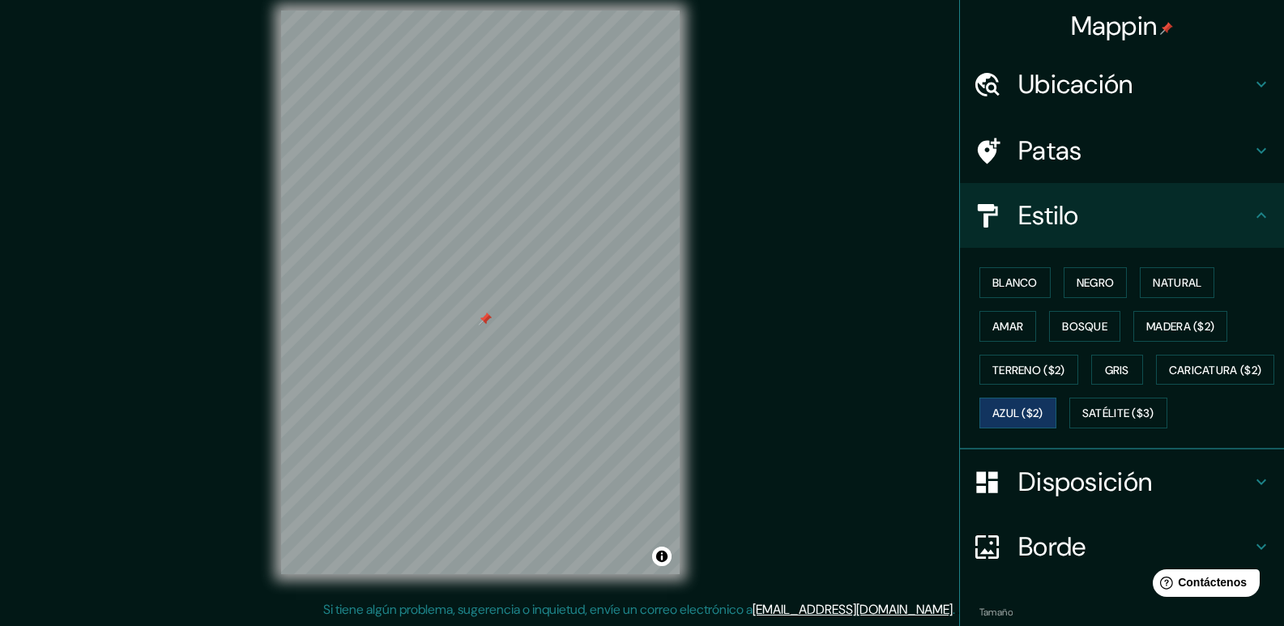
click at [988, 265] on div "Blanco Negro Natural Amar Bosque Madera ($2) Terreno ($2) Gris Caricatura ($2) …" at bounding box center [1128, 348] width 311 height 174
click at [988, 267] on button "Blanco" at bounding box center [1015, 282] width 71 height 31
click at [1077, 282] on font "Negro" at bounding box center [1096, 282] width 38 height 15
click at [1070, 429] on button "Satélite ($3)" at bounding box center [1119, 413] width 98 height 31
click at [1044, 416] on font "Azul ($2)" at bounding box center [1018, 414] width 51 height 15
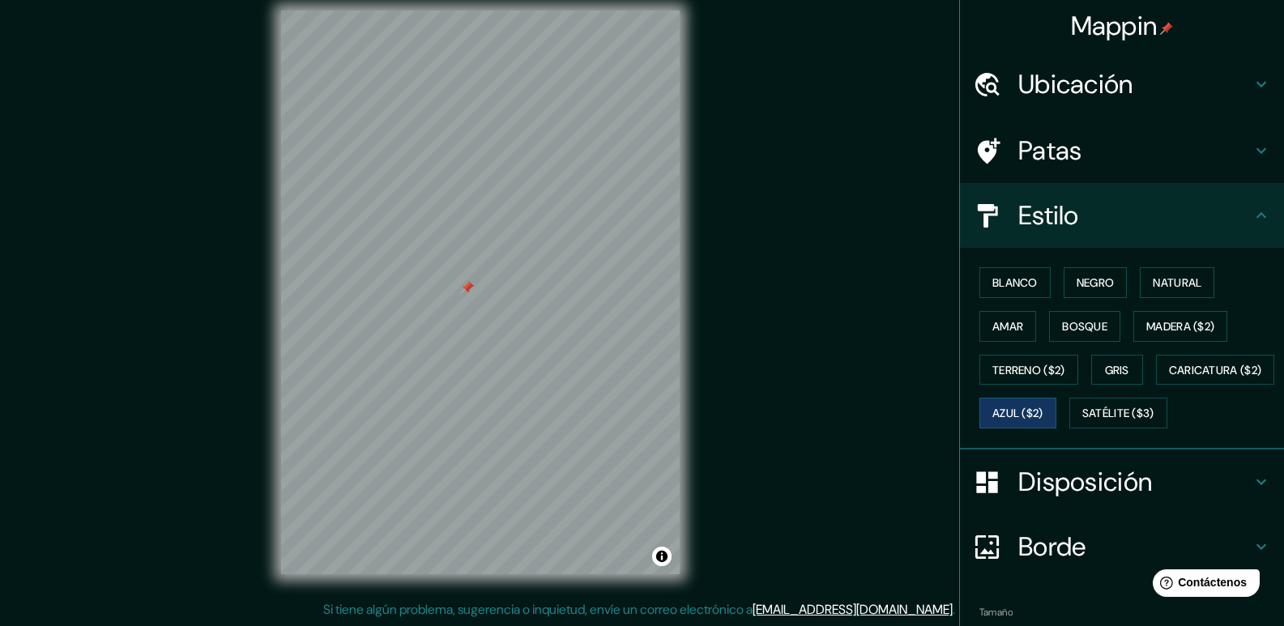
click at [779, 571] on div "Mappin Ubicación Patas Estilo Blanco Negro Natural [PERSON_NAME] ($2) Terreno (…" at bounding box center [642, 306] width 1284 height 642
click at [996, 337] on button "Amar" at bounding box center [1008, 326] width 57 height 31
click at [1062, 320] on font "Bosque" at bounding box center [1084, 326] width 45 height 15
click at [1153, 288] on font "Natural" at bounding box center [1177, 282] width 49 height 15
click at [1113, 292] on button "Negro" at bounding box center [1096, 282] width 64 height 31
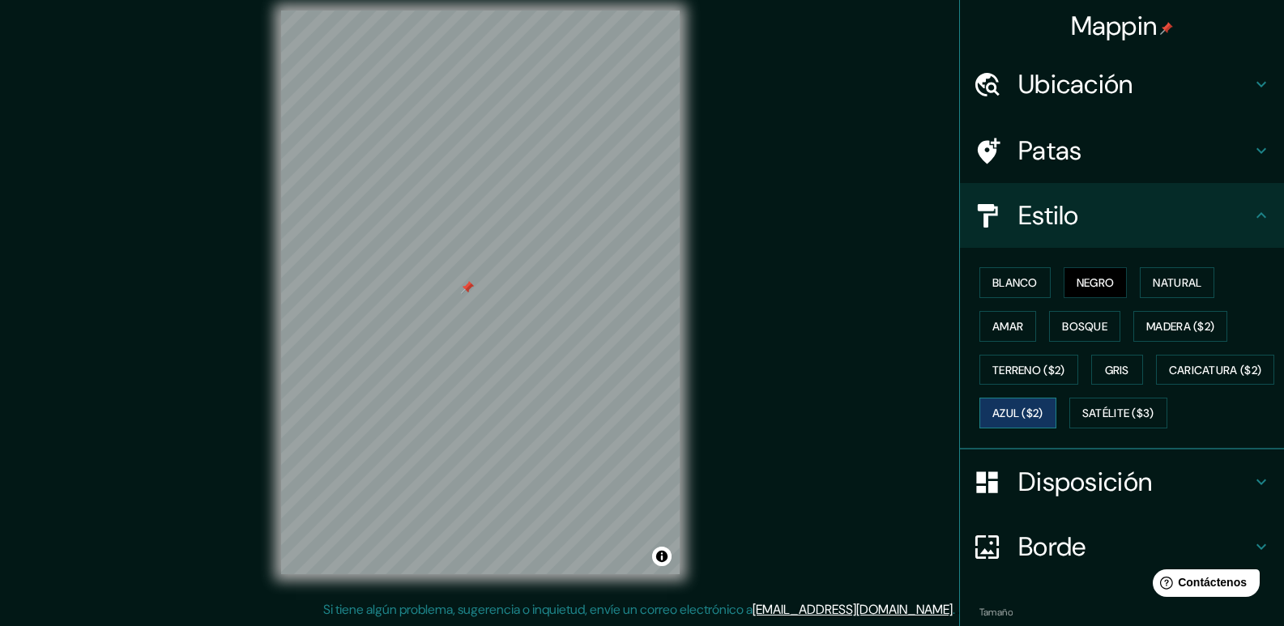
click at [1044, 408] on font "Azul ($2)" at bounding box center [1018, 414] width 51 height 15
